Goal: Information Seeking & Learning: Learn about a topic

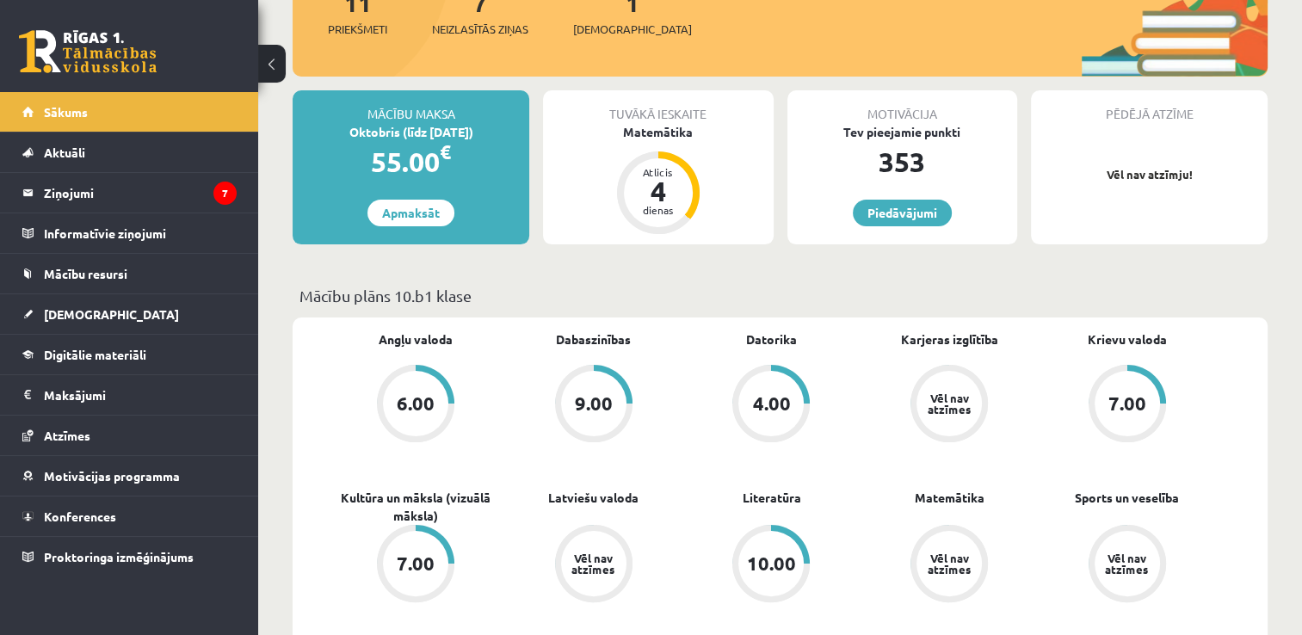
scroll to position [172, 0]
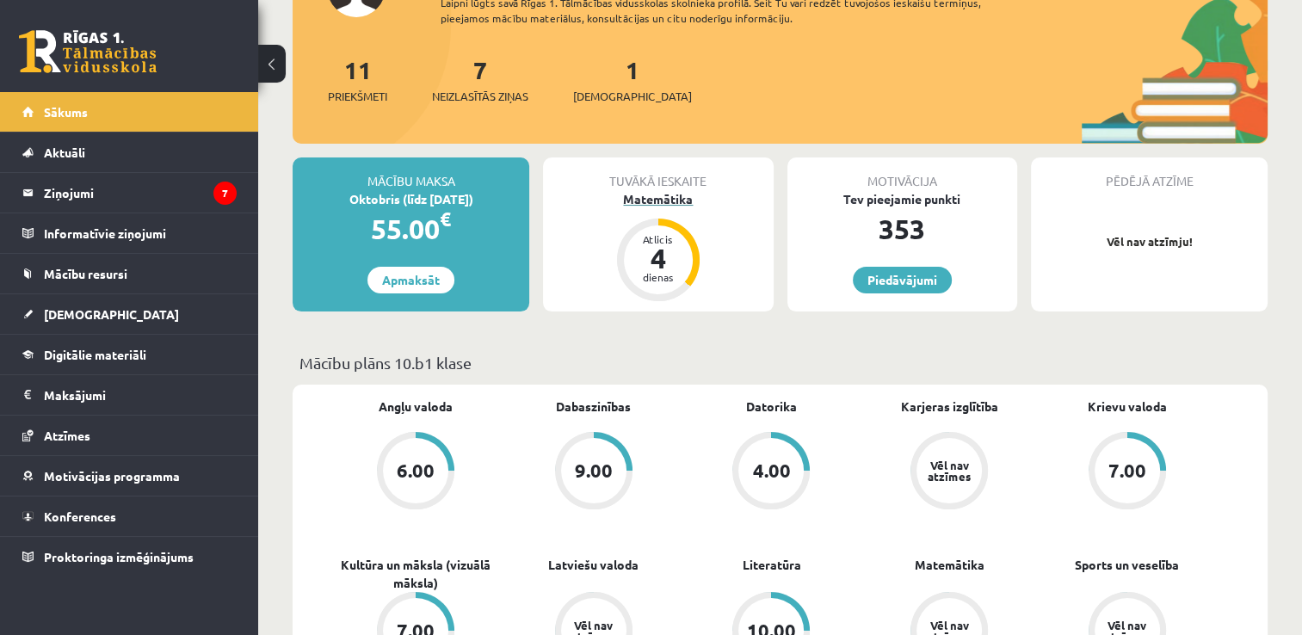
click at [657, 196] on div "Matemātika" at bounding box center [658, 199] width 230 height 18
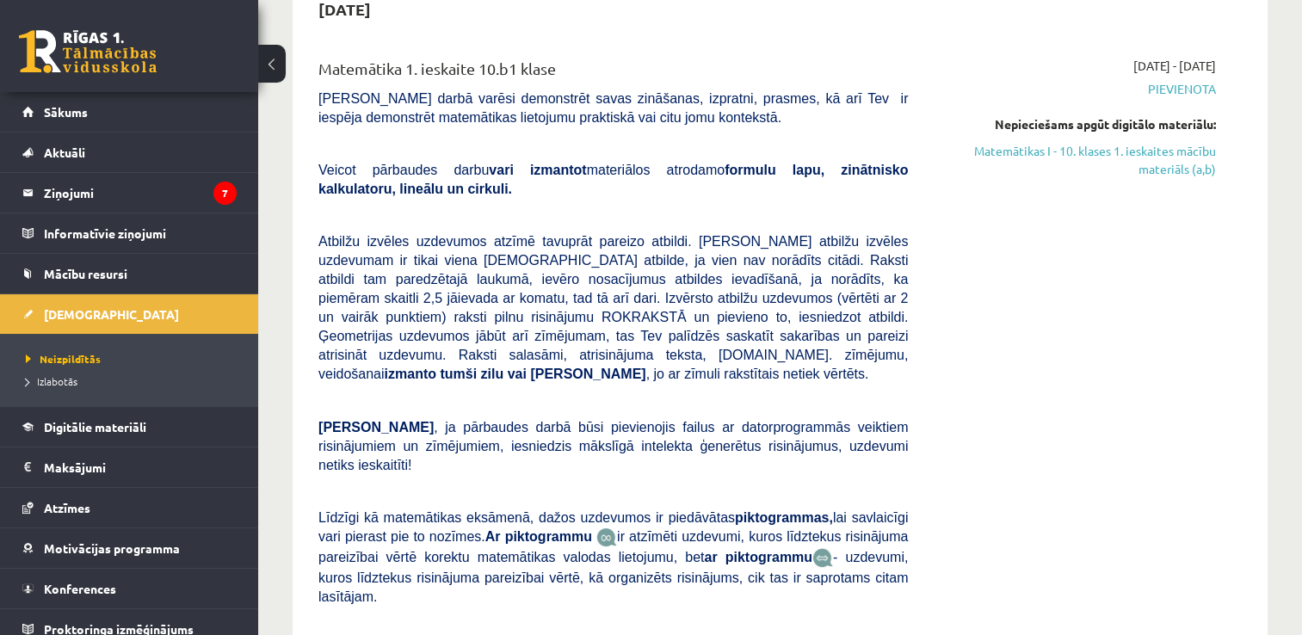
scroll to position [86, 0]
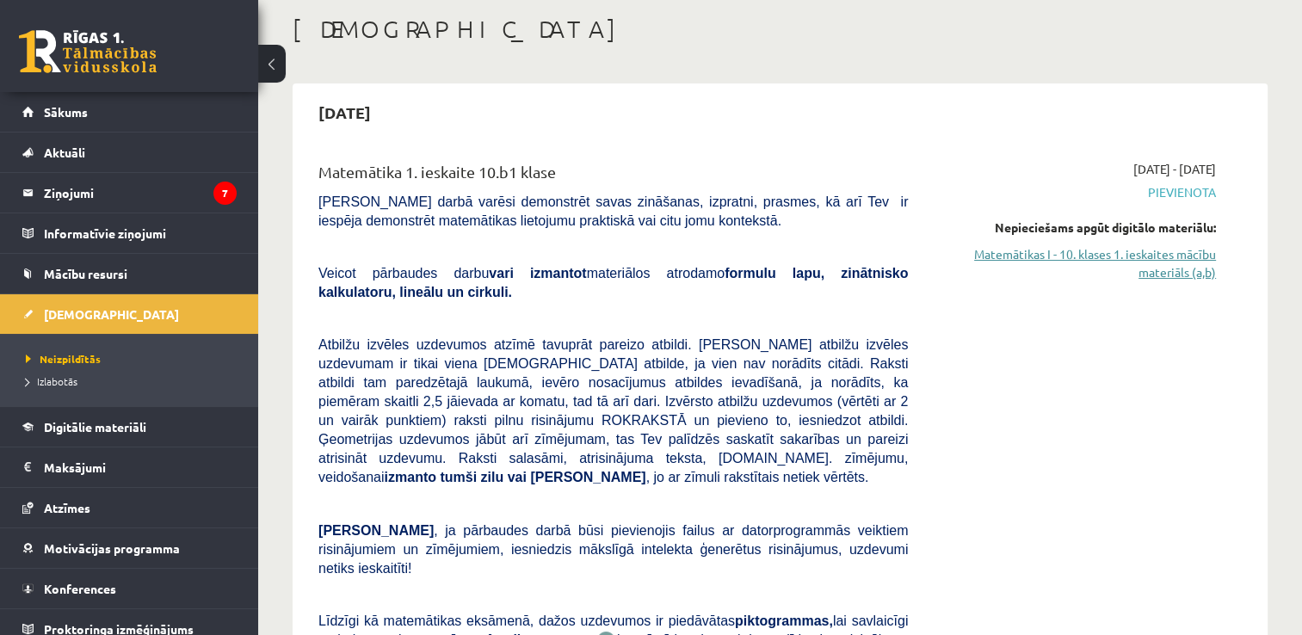
click at [1176, 254] on link "Matemātikas I - 10. klases 1. ieskaites mācību materiāls (a,b)" at bounding box center [1075, 263] width 282 height 36
click at [93, 429] on span "Digitālie materiāli" at bounding box center [95, 426] width 102 height 15
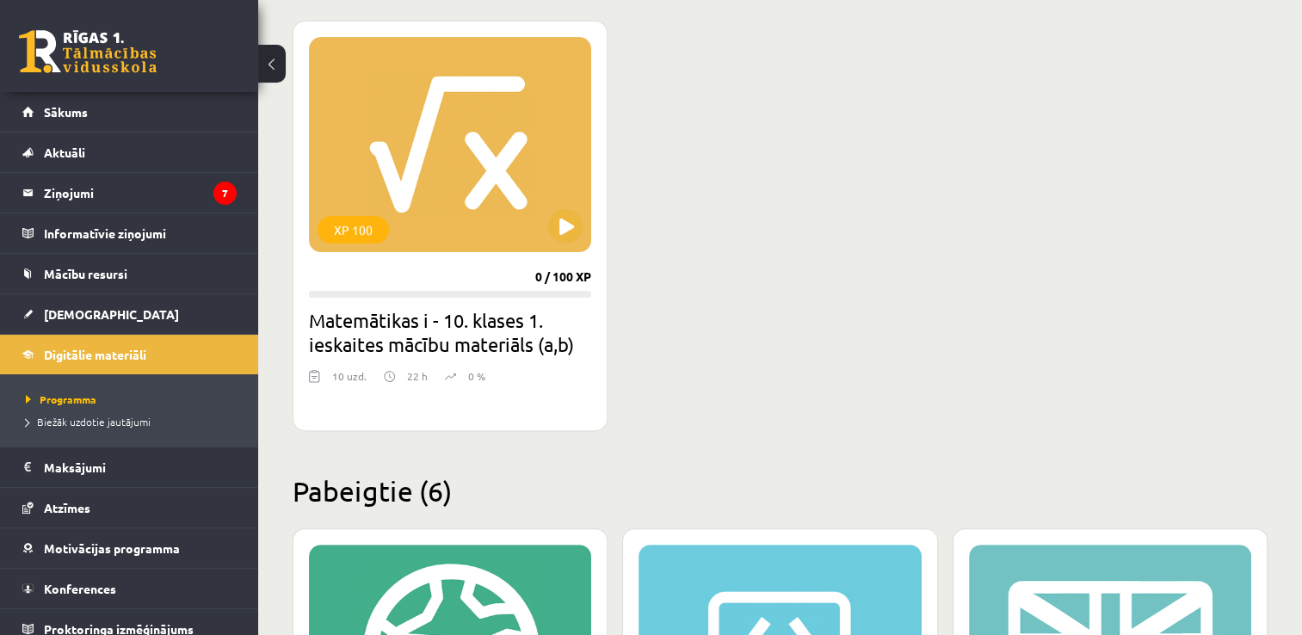
scroll to position [344, 0]
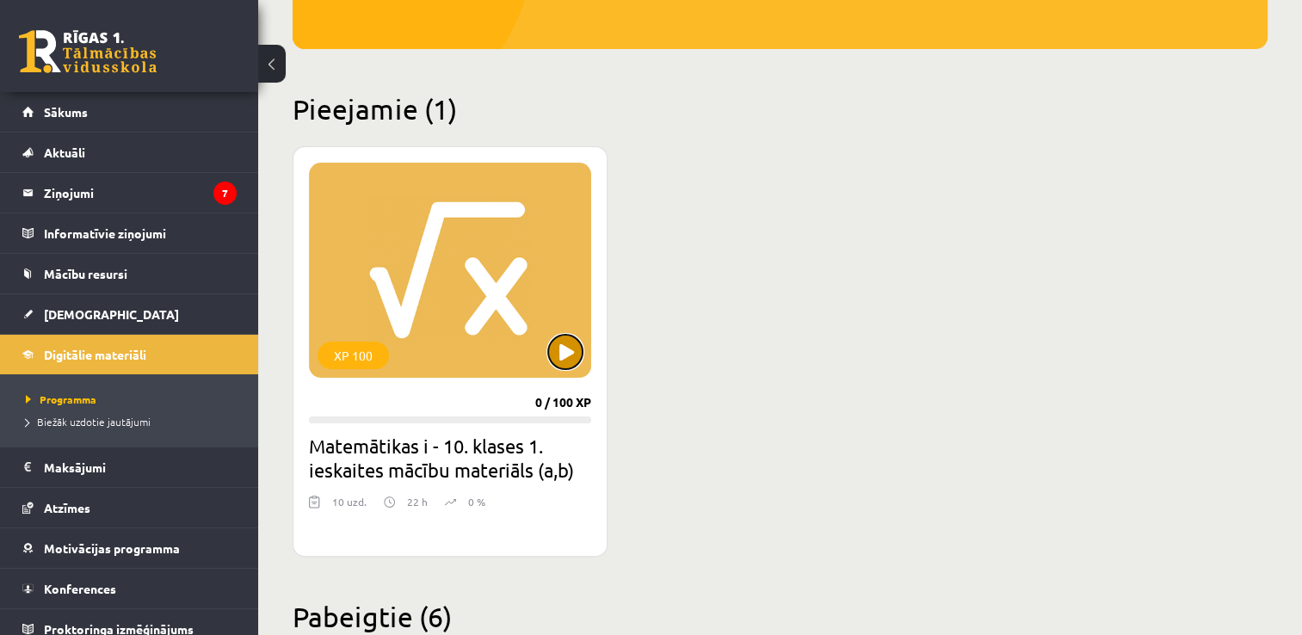
click at [563, 347] on button at bounding box center [565, 352] width 34 height 34
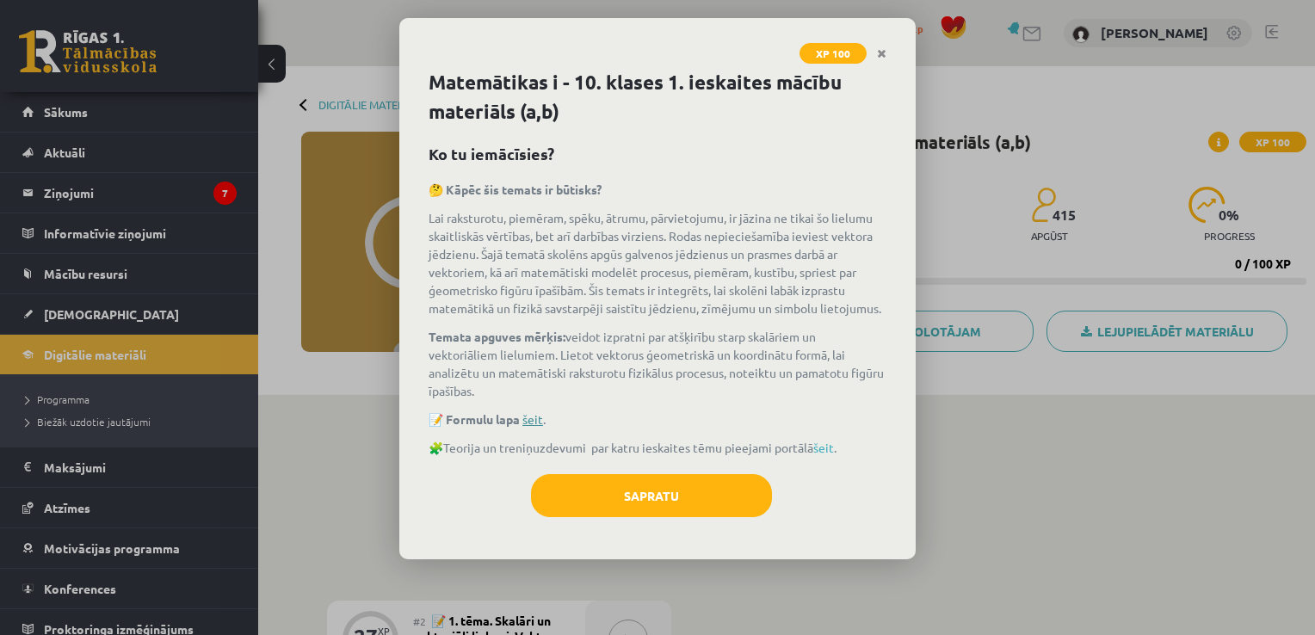
click at [543, 413] on link "šeit" at bounding box center [532, 418] width 21 height 15
click at [882, 48] on icon "Close" at bounding box center [881, 54] width 9 height 12
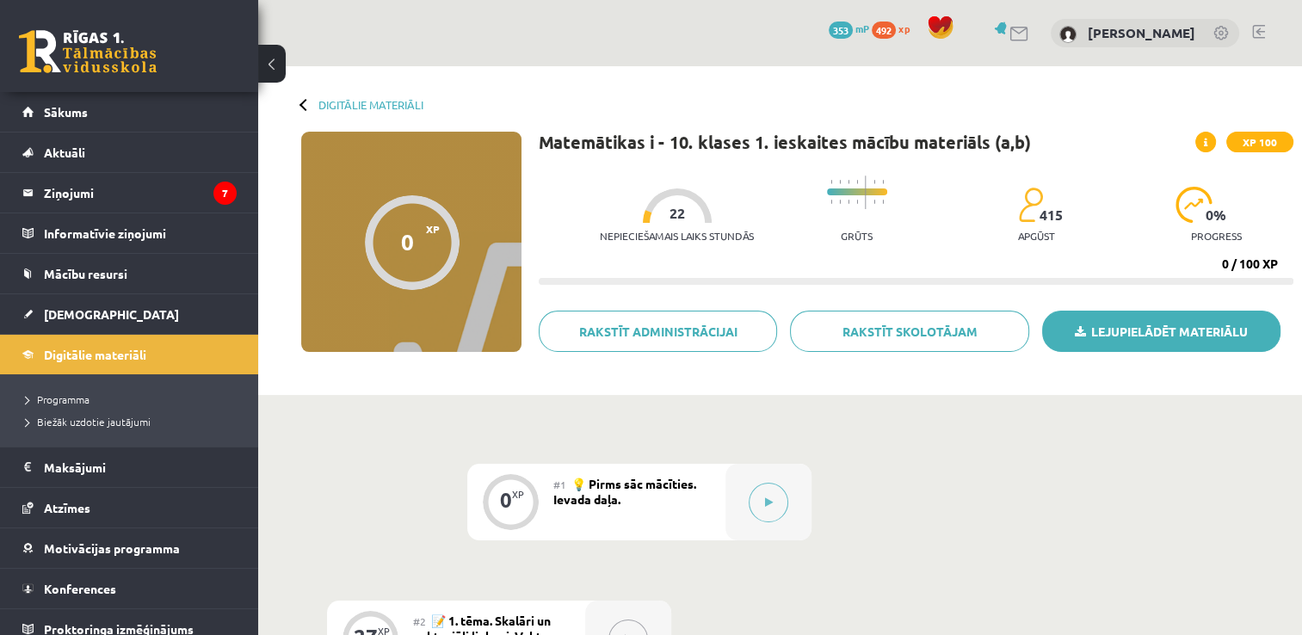
click at [1169, 332] on link "Lejupielādēt materiālu" at bounding box center [1161, 331] width 238 height 41
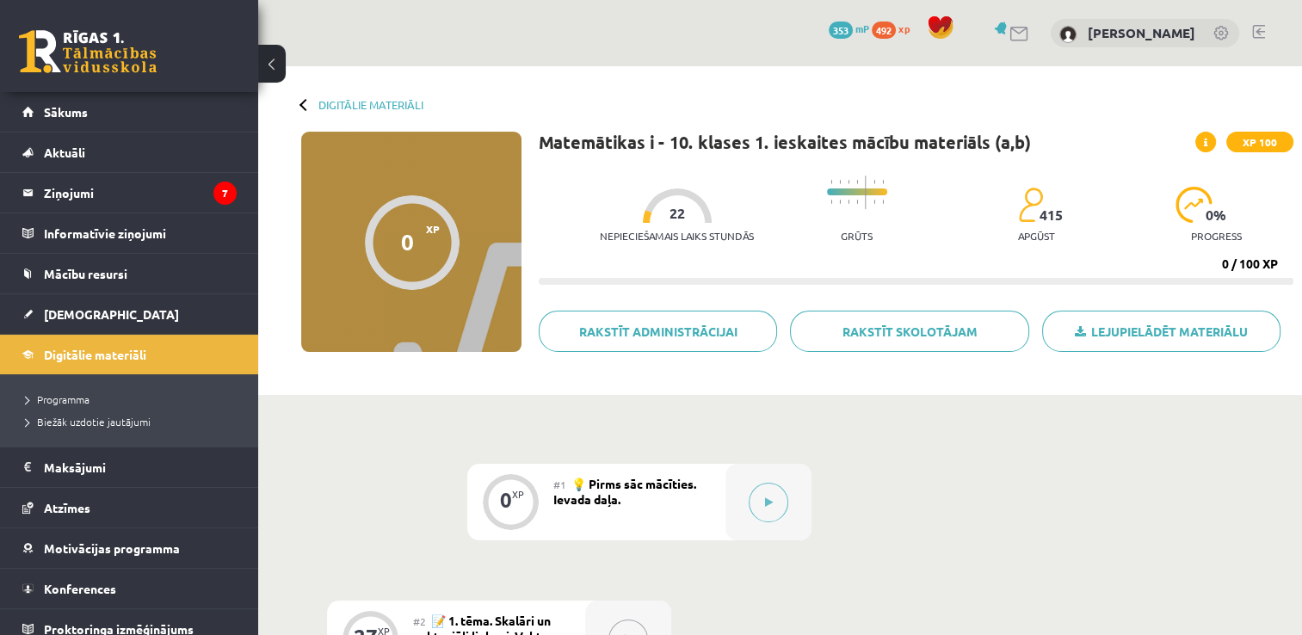
click at [275, 70] on button at bounding box center [272, 64] width 28 height 38
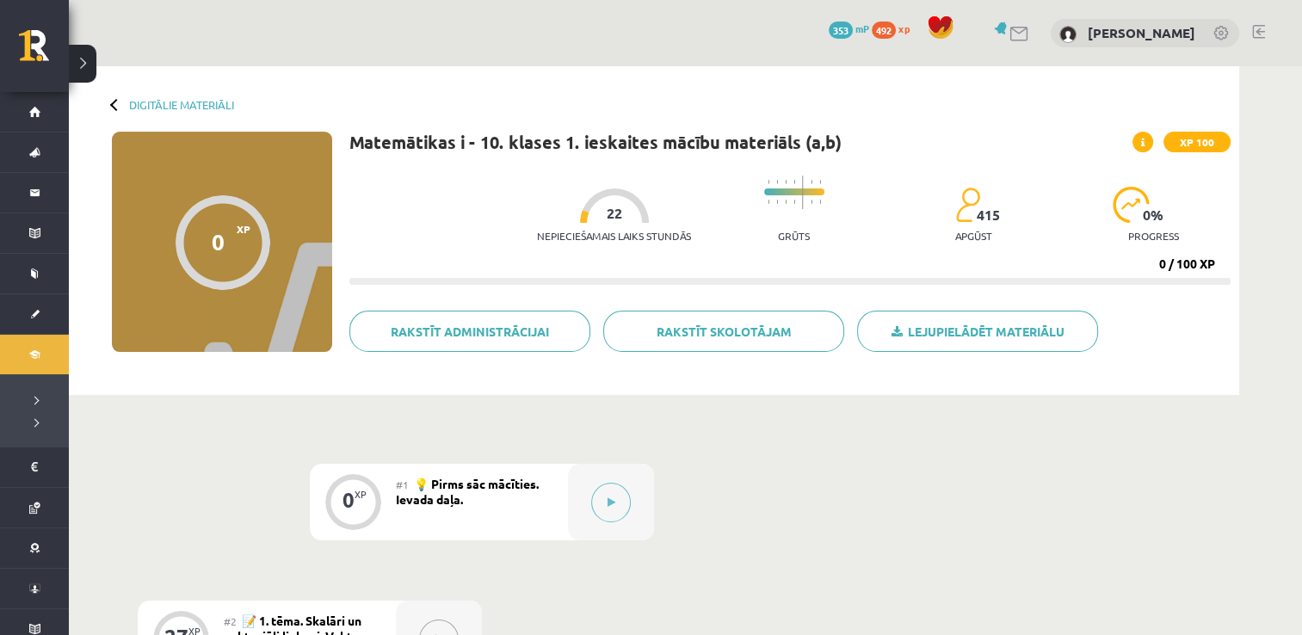
click at [1259, 34] on link at bounding box center [1258, 32] width 13 height 14
